Goal: Register for event/course

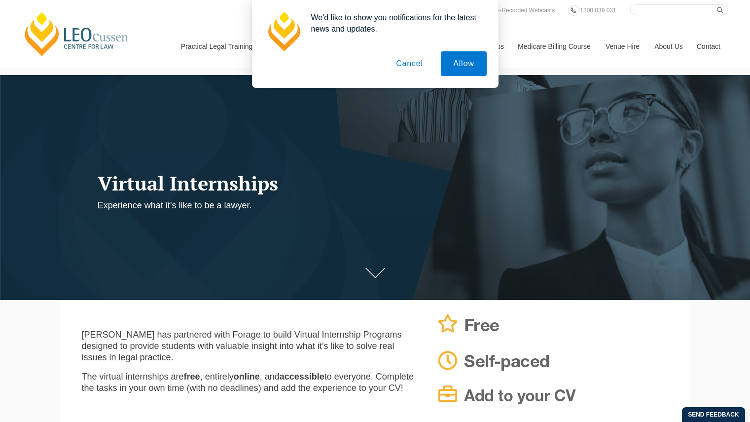
click at [415, 65] on button "Cancel" at bounding box center [410, 63] width 52 height 25
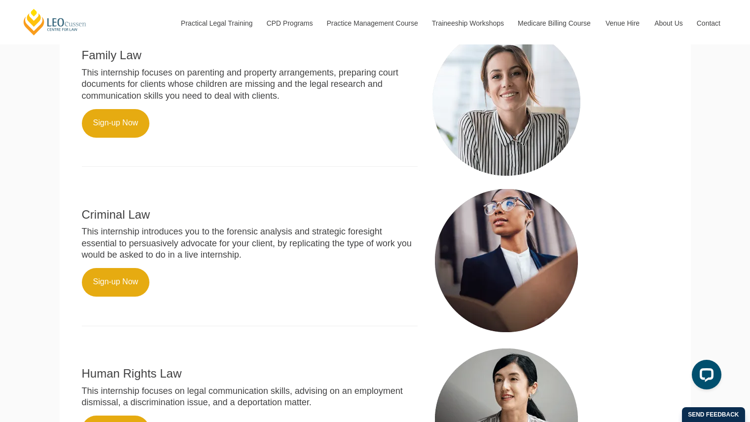
scroll to position [421, 0]
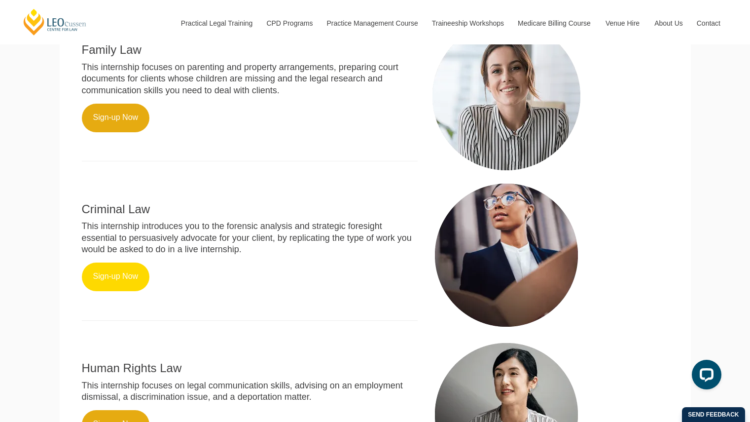
click at [121, 283] on link "Sign-up Now" at bounding box center [116, 276] width 68 height 29
